Goal: Information Seeking & Learning: Learn about a topic

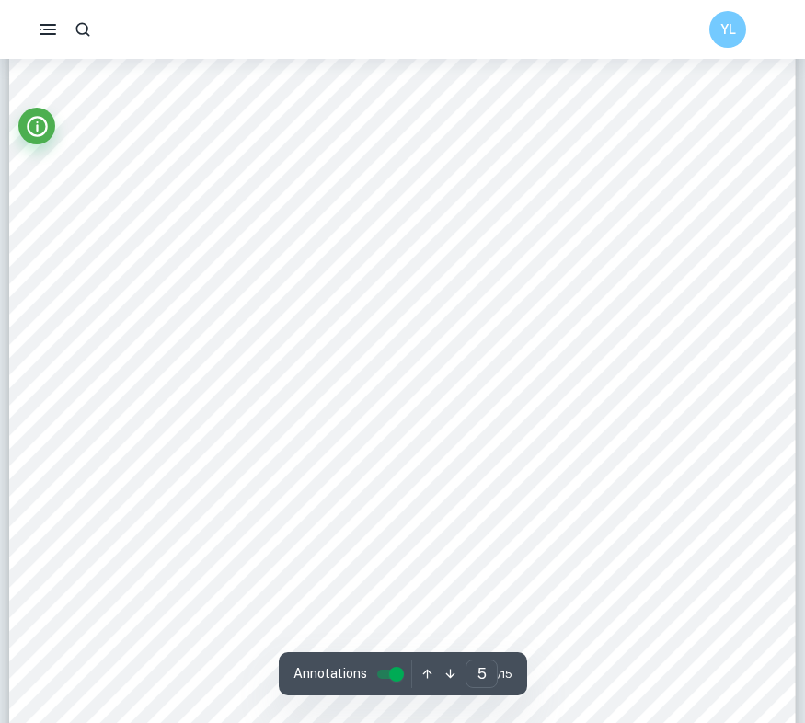
scroll to position [4672, 0]
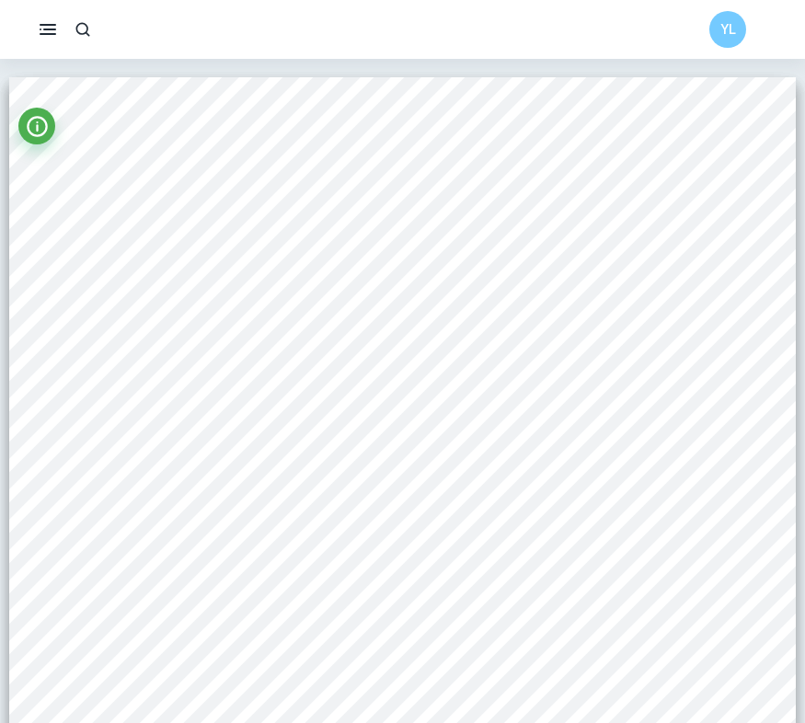
scroll to position [13739, 0]
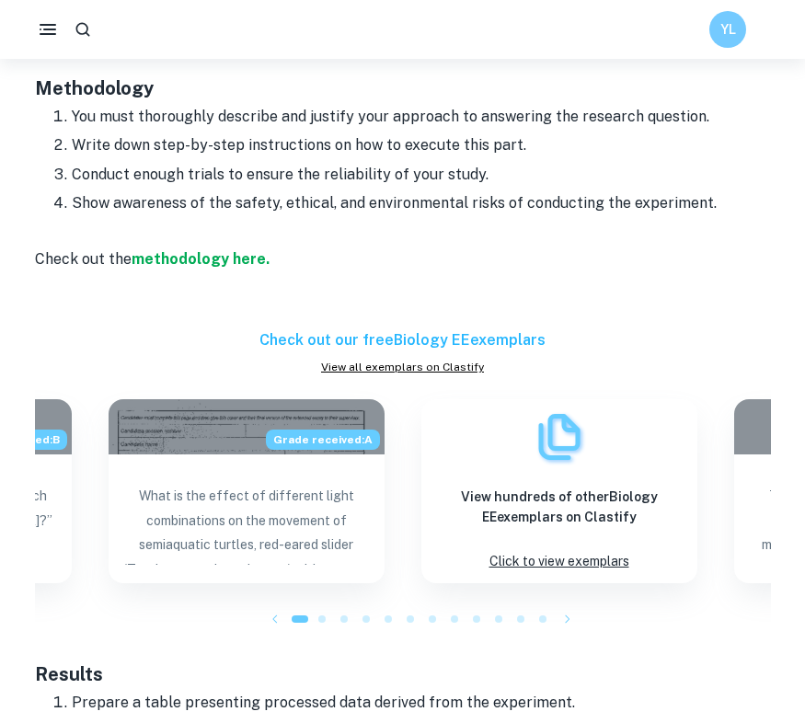
scroll to position [2814, 0]
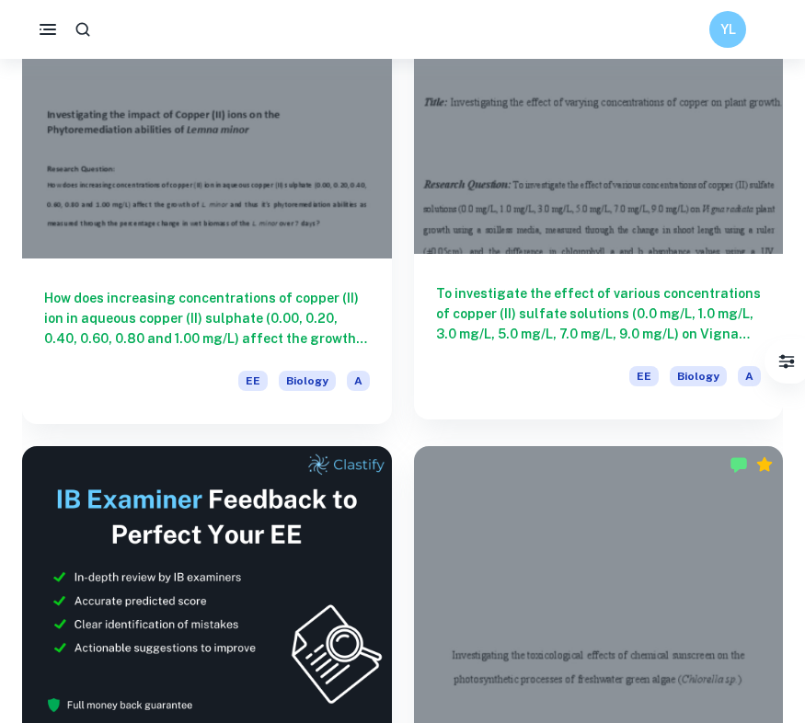
scroll to position [193, 0]
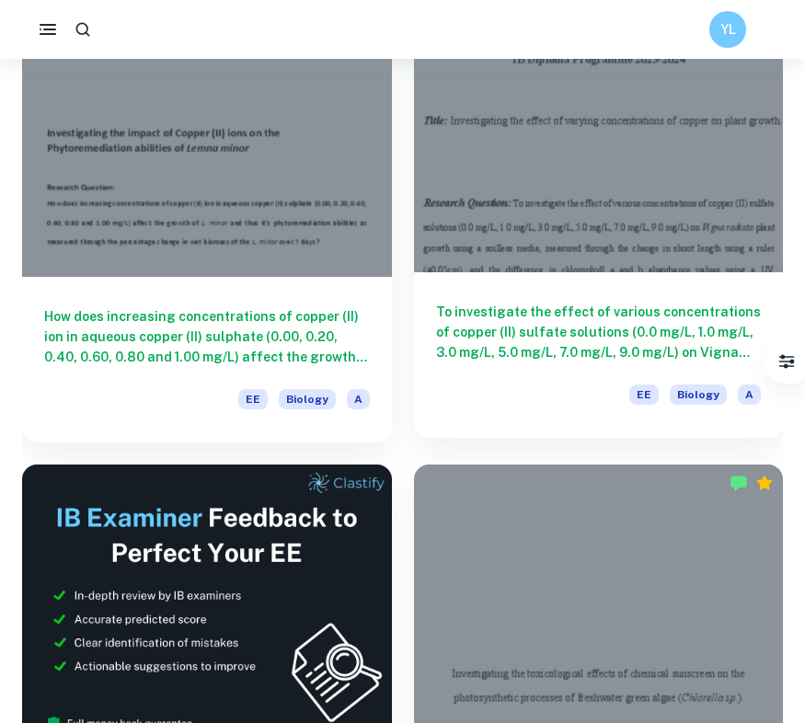
click at [543, 339] on h6 "To investigate the effect of various concentrations of copper (II) sulfate solu…" at bounding box center [599, 332] width 326 height 61
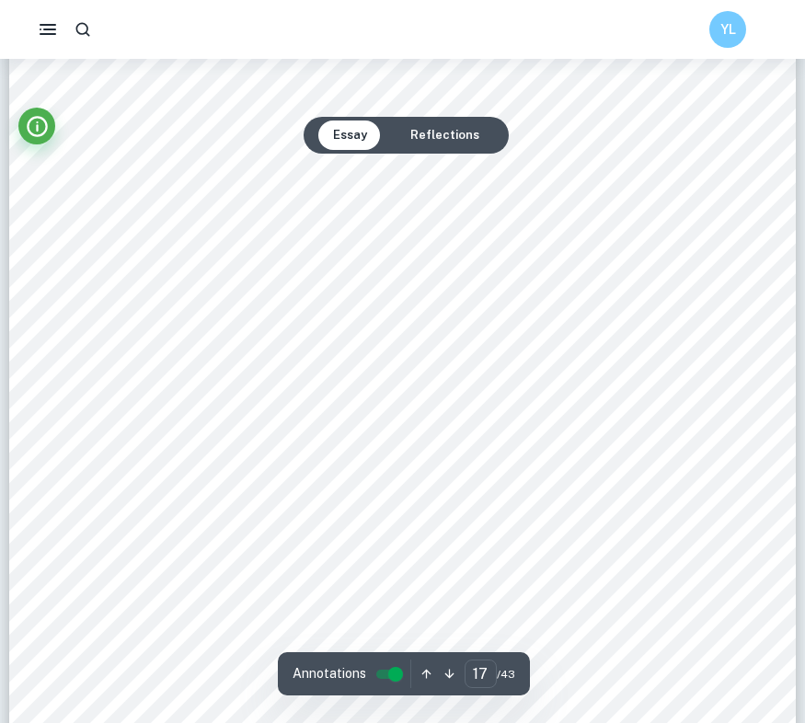
scroll to position [18425, 0]
click at [651, 324] on div "` 16 7.3 Ethical Considerations An ethical consideration is the harm caused to …" at bounding box center [402, 280] width 787 height 1112
click at [696, 392] on div "` 16 7.3 Ethical Considerations An ethical consideration is the harm caused to …" at bounding box center [402, 280] width 787 height 1112
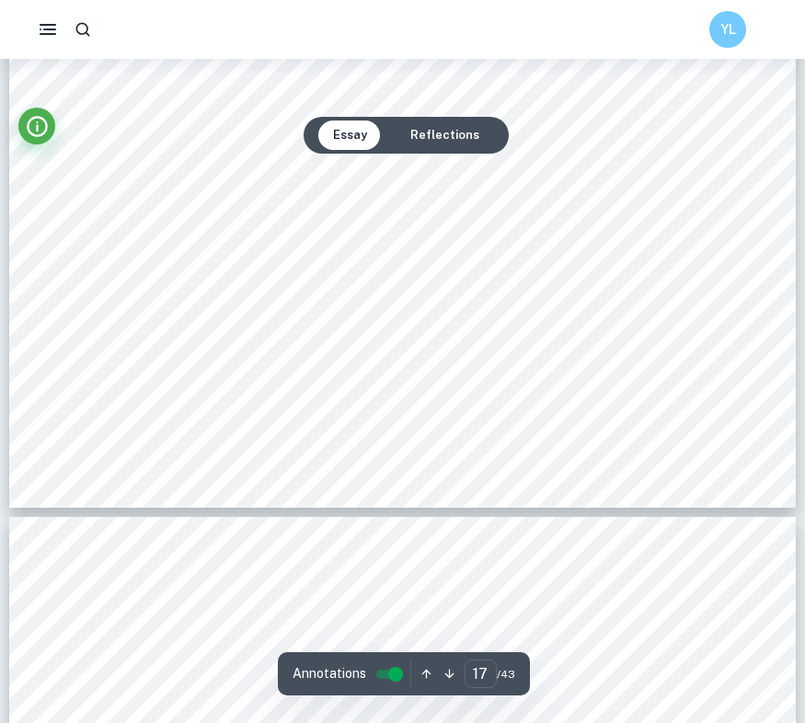
type input "18"
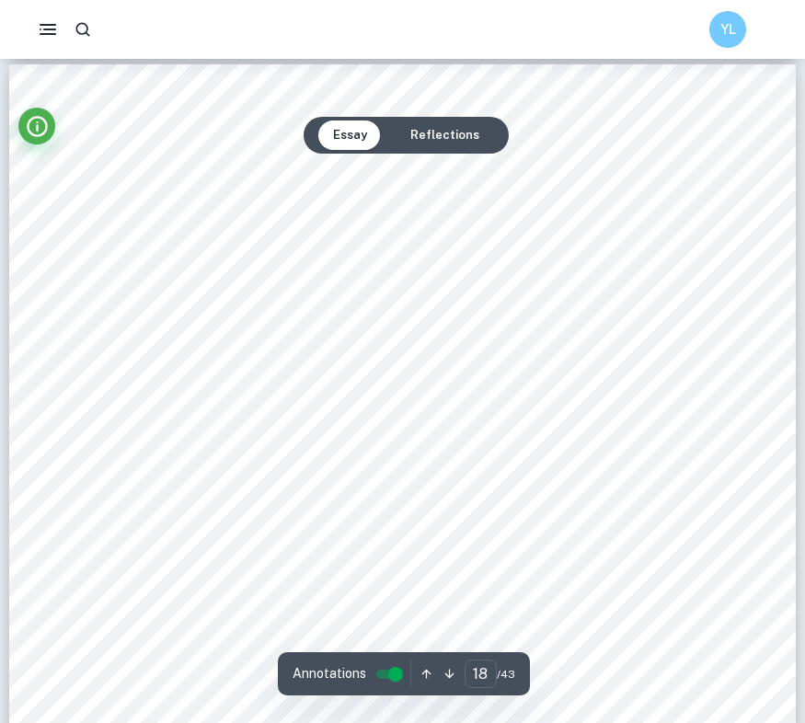
scroll to position [19211, 0]
